Goal: Navigation & Orientation: Go to known website

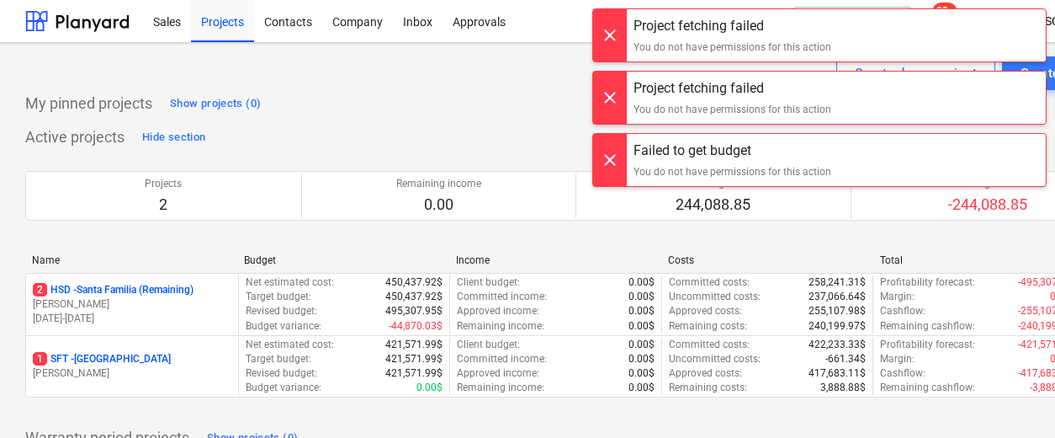
click at [614, 29] on div at bounding box center [610, 35] width 34 height 52
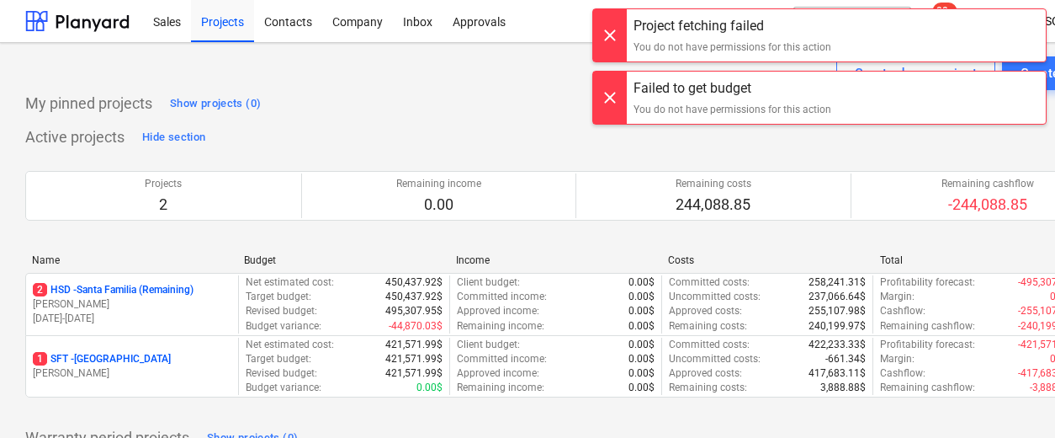
click at [614, 29] on div at bounding box center [610, 35] width 34 height 52
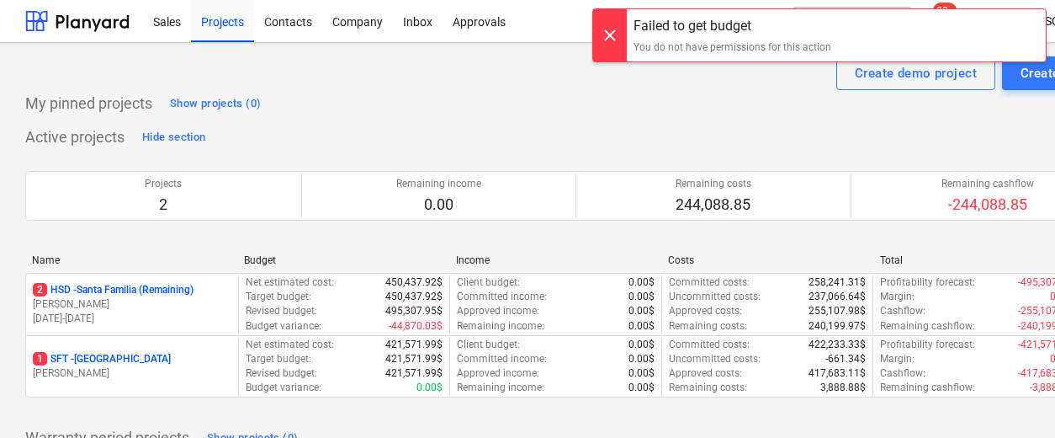
click at [614, 29] on div at bounding box center [610, 27] width 34 height 52
click at [614, 29] on div at bounding box center [610, 35] width 34 height 52
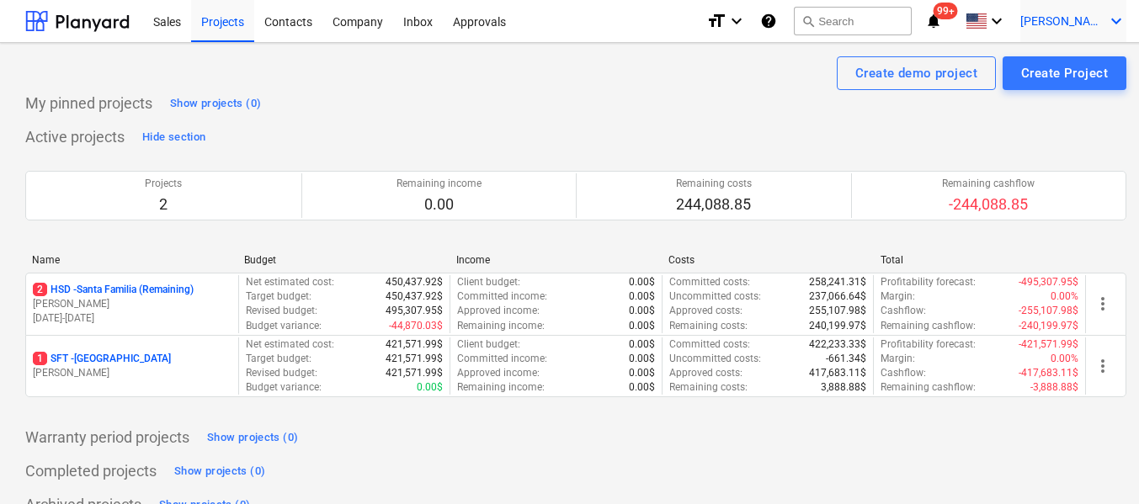
click at [1054, 21] on span "[PERSON_NAME]" at bounding box center [1062, 20] width 84 height 13
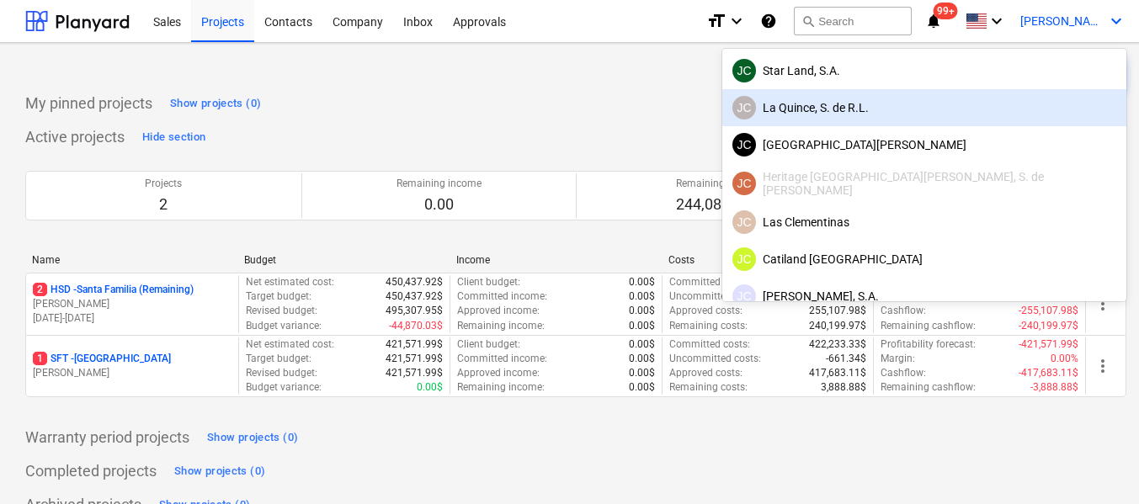
click at [989, 108] on div "[PERSON_NAME], S. de [PERSON_NAME]" at bounding box center [924, 108] width 384 height 24
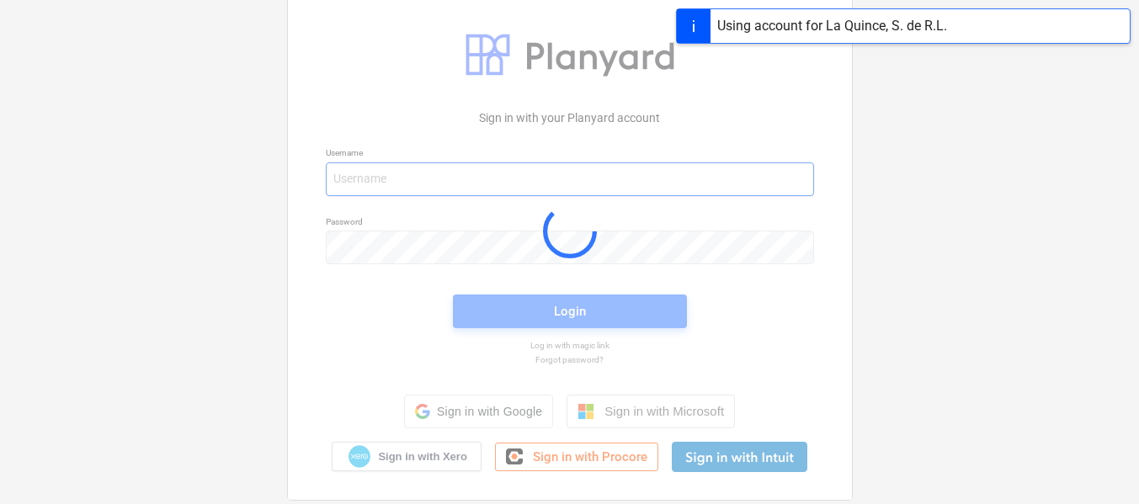
type input "[PERSON_NAME][EMAIL_ADDRESS][DOMAIN_NAME]"
